Goal: Information Seeking & Learning: Learn about a topic

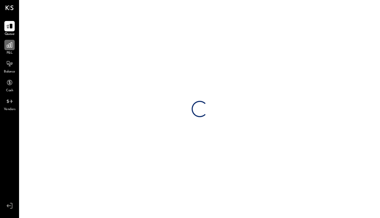
click at [10, 47] on icon at bounding box center [9, 44] width 7 height 7
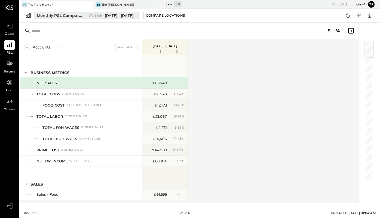
click at [109, 18] on div "M09 [DATE] - [DATE]" at bounding box center [111, 15] width 50 height 7
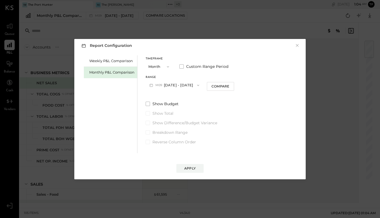
click at [164, 66] on span "button" at bounding box center [166, 67] width 7 height 4
click at [167, 56] on div "Timeframe Month Custom Range Period Range M09 [DATE] - [DATE] Compare Show Budg…" at bounding box center [190, 99] width 89 height 89
click at [125, 63] on div "Weekly P&L Comparison" at bounding box center [110, 60] width 53 height 11
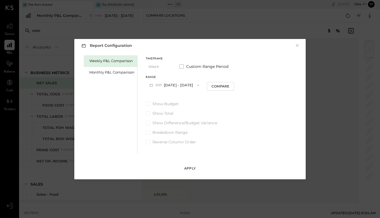
click at [190, 169] on div "Apply" at bounding box center [190, 168] width 11 height 5
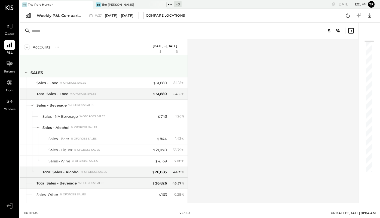
click at [28, 73] on icon at bounding box center [26, 72] width 6 height 6
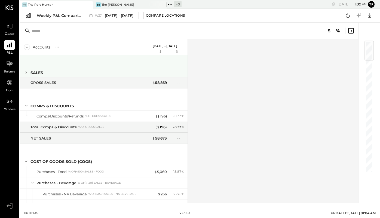
click at [26, 73] on icon at bounding box center [26, 72] width 6 height 6
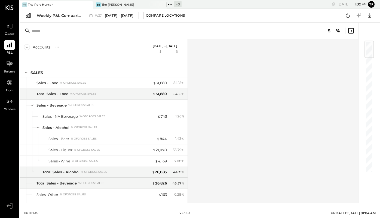
click at [26, 48] on icon at bounding box center [27, 47] width 6 height 6
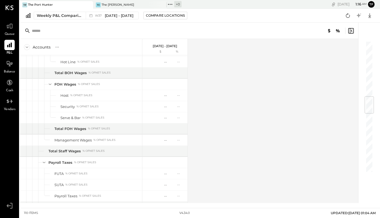
scroll to position [419, 0]
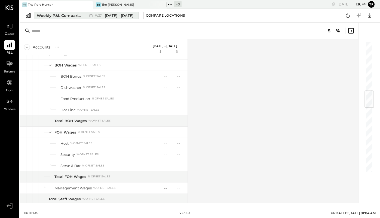
click at [77, 17] on div "Weekly P&L Comparison" at bounding box center [60, 15] width 46 height 5
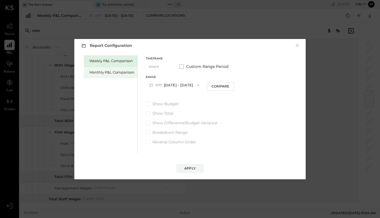
click at [110, 75] on div "Monthly P&L Comparison" at bounding box center [110, 72] width 53 height 11
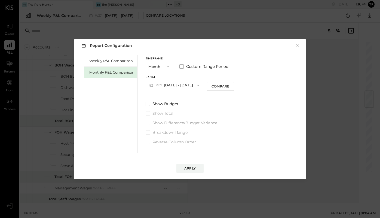
click at [164, 68] on span "button" at bounding box center [166, 67] width 7 height 4
click at [156, 87] on div "YTD" at bounding box center [159, 86] width 27 height 10
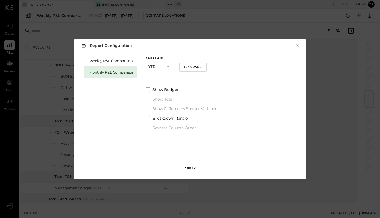
click at [190, 168] on div "Apply" at bounding box center [190, 168] width 11 height 5
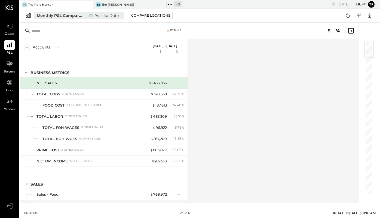
click at [101, 16] on div "Year to Date" at bounding box center [103, 15] width 35 height 7
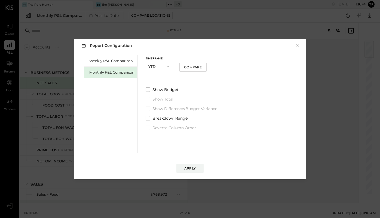
click at [169, 68] on icon "button" at bounding box center [168, 67] width 4 height 4
click at [158, 95] on div "Year" at bounding box center [159, 96] width 27 height 10
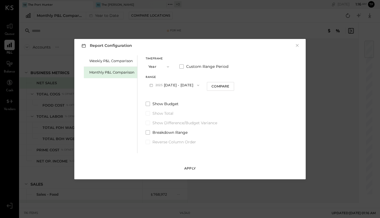
click at [193, 169] on div "Apply" at bounding box center [190, 168] width 11 height 5
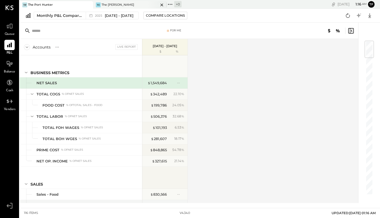
click at [112, 4] on div "The [PERSON_NAME]" at bounding box center [118, 5] width 33 height 4
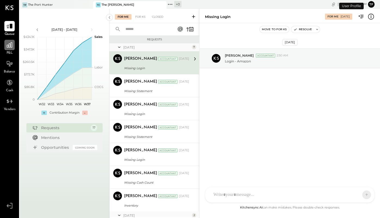
click at [7, 50] on div at bounding box center [9, 45] width 10 height 10
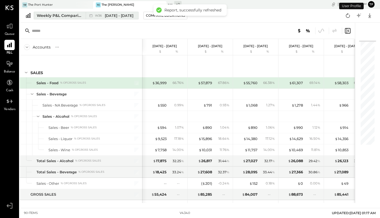
click at [65, 15] on div "Weekly P&L Comparison" at bounding box center [60, 15] width 46 height 5
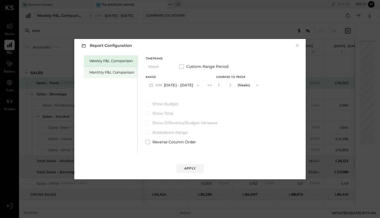
click at [102, 71] on div "Monthly P&L Comparison" at bounding box center [111, 72] width 45 height 5
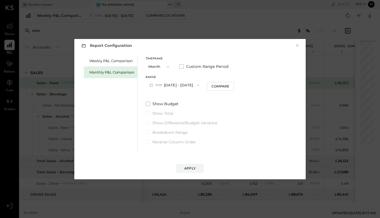
click at [168, 66] on icon "button" at bounding box center [168, 67] width 4 height 4
click at [158, 94] on div "Year" at bounding box center [159, 96] width 27 height 10
click at [191, 168] on div "Apply" at bounding box center [190, 168] width 11 height 5
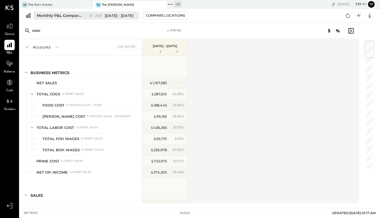
click at [103, 16] on span "2025" at bounding box center [99, 15] width 8 height 3
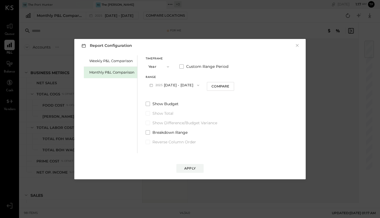
click at [70, 7] on div "Report Configuration × Weekly P&L Comparison Monthly P&L Comparison Timeframe Y…" at bounding box center [190, 109] width 380 height 218
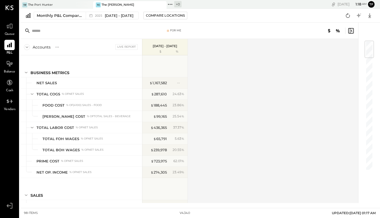
click at [70, 7] on div "TP The Port Hunter" at bounding box center [52, 4] width 65 height 5
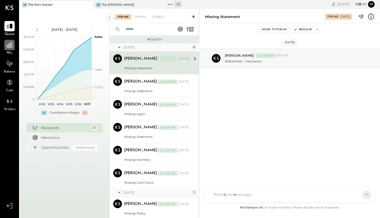
click at [9, 48] on icon at bounding box center [9, 44] width 5 height 5
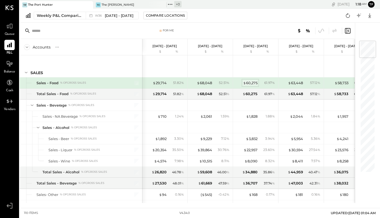
scroll to position [2, 0]
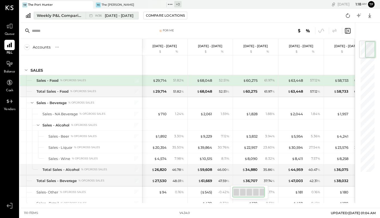
click at [105, 18] on span "Sep 1 - 7, 2025" at bounding box center [119, 15] width 29 height 5
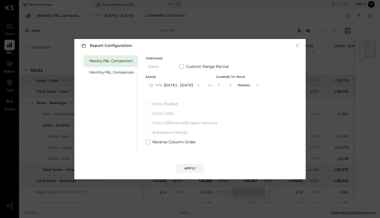
click at [176, 84] on button "W36 Sep 1 - 7, 2025" at bounding box center [175, 85] width 58 height 10
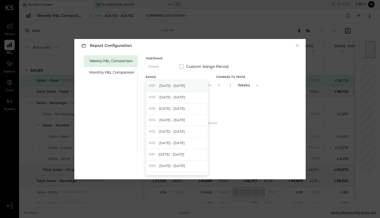
click at [185, 86] on div "W37 Sep 8 - 14, 2025" at bounding box center [177, 85] width 62 height 11
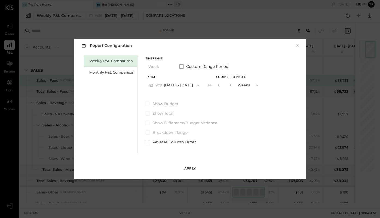
click at [188, 167] on div "Apply" at bounding box center [190, 168] width 11 height 5
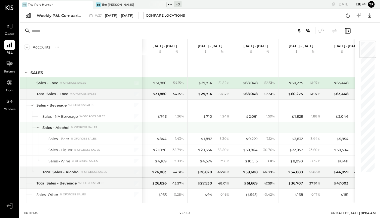
click at [37, 126] on icon at bounding box center [38, 128] width 6 height 6
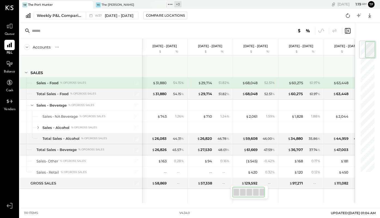
click at [25, 73] on icon at bounding box center [26, 72] width 6 height 6
